Goal: Browse casually

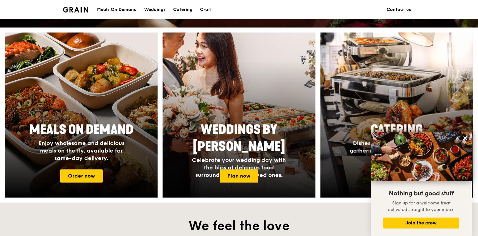
scroll to position [218, 0]
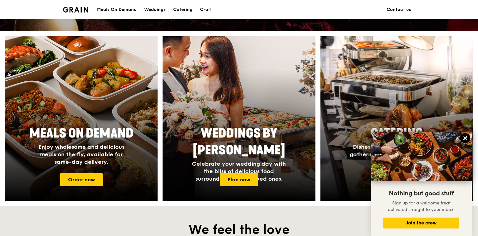
click at [465, 137] on icon at bounding box center [465, 138] width 6 height 6
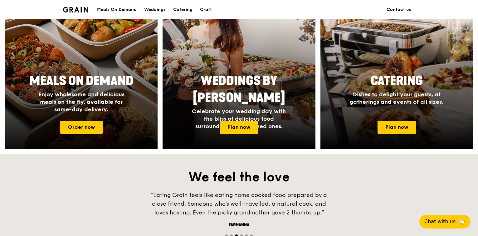
scroll to position [312, 0]
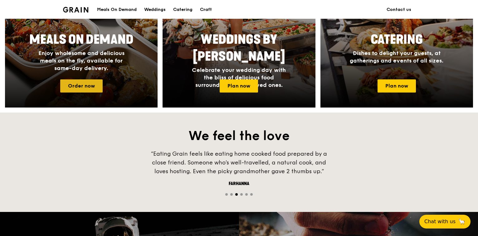
click at [80, 89] on link "Order now" at bounding box center [81, 85] width 42 height 13
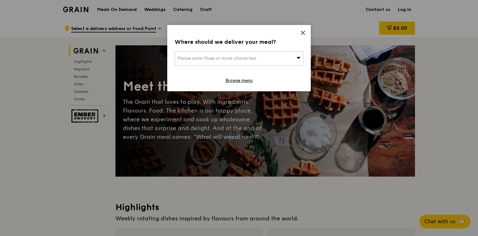
click at [301, 32] on icon at bounding box center [303, 33] width 6 height 6
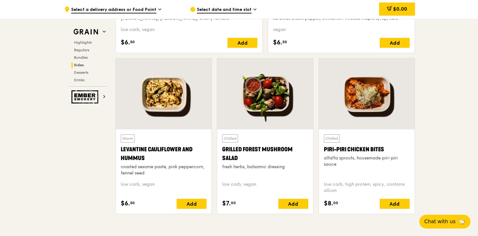
scroll to position [1647, 0]
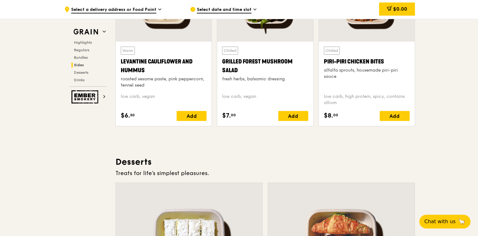
drag, startPoint x: 478, startPoint y: 141, endPoint x: 479, endPoint y: 74, distance: 67.7
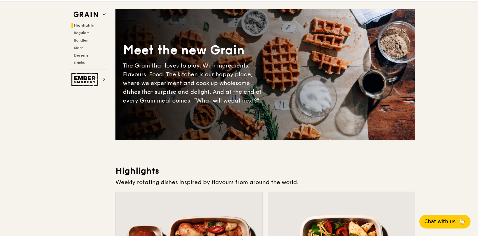
scroll to position [0, 0]
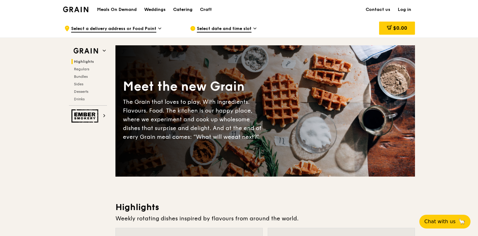
click at [177, 8] on div "Catering" at bounding box center [182, 9] width 19 height 19
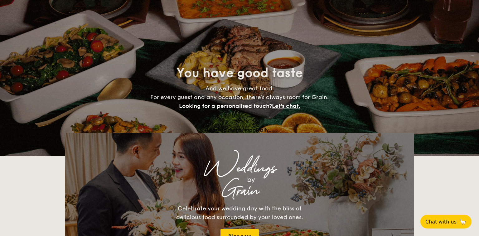
select select
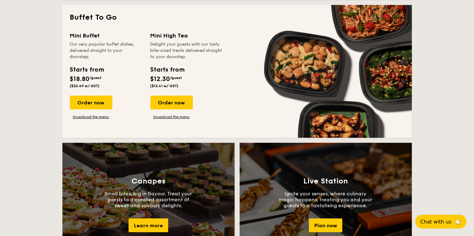
scroll to position [530, 0]
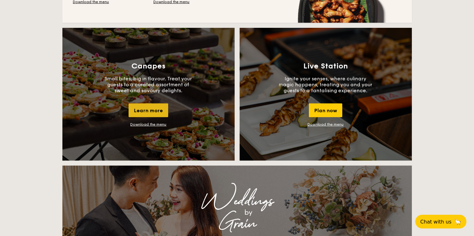
click at [155, 112] on div "Learn more" at bounding box center [149, 110] width 40 height 14
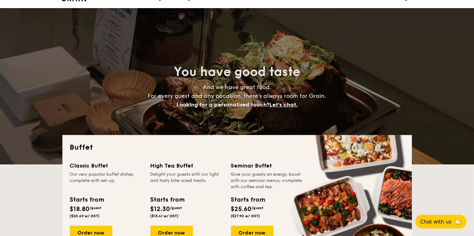
scroll to position [0, 0]
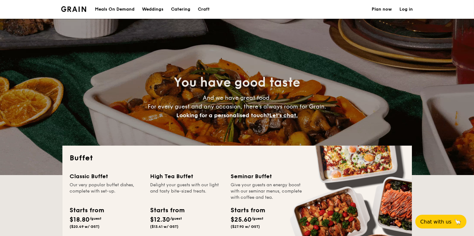
click at [71, 9] on img at bounding box center [73, 9] width 25 height 6
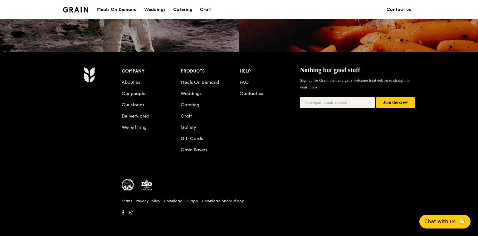
scroll to position [597, 0]
click at [133, 83] on link "About us" at bounding box center [131, 81] width 18 height 5
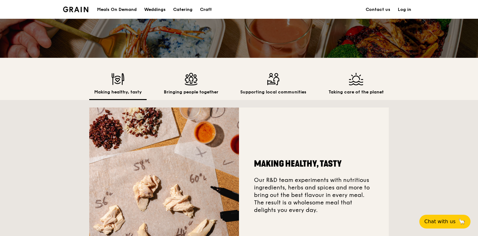
scroll to position [125, 0]
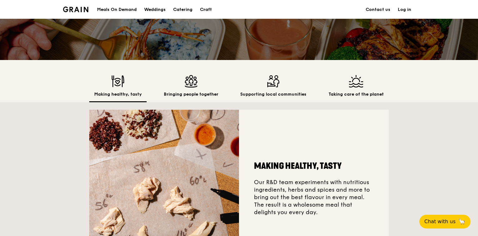
click at [191, 78] on img at bounding box center [191, 81] width 55 height 12
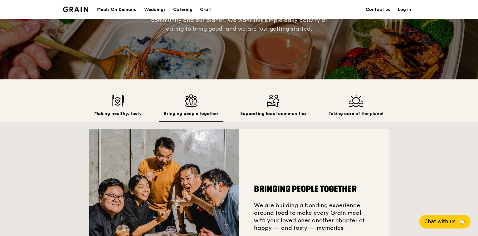
scroll to position [62, 0]
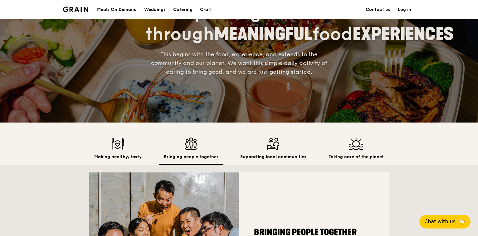
click at [272, 151] on div "Supporting local communities" at bounding box center [273, 150] width 76 height 27
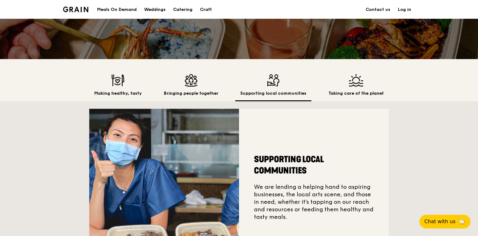
scroll to position [125, 0]
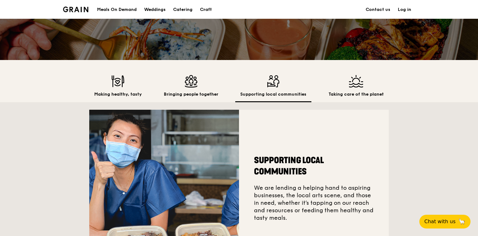
click at [351, 92] on h2 "Taking care of the planet" at bounding box center [355, 94] width 55 height 6
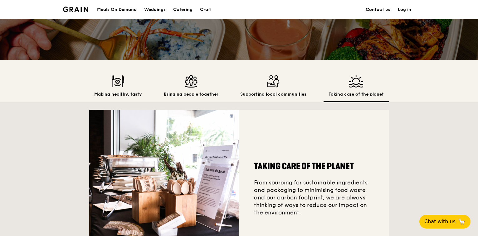
click at [385, 102] on div "Making healthy, tasty Bringing people together Supporting local communities Tak…" at bounding box center [238, 88] width 299 height 27
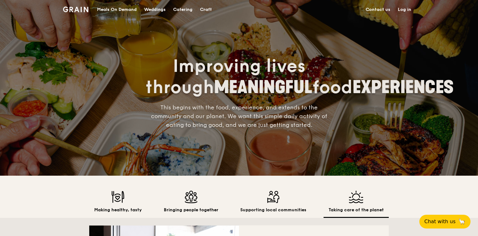
scroll to position [0, 0]
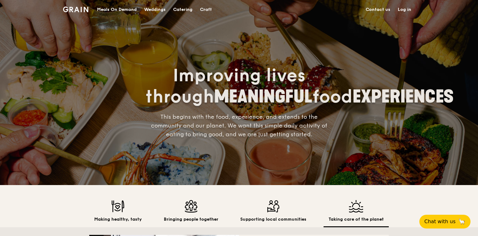
click at [208, 8] on div "Craft" at bounding box center [206, 9] width 12 height 19
